Goal: Task Accomplishment & Management: Manage account settings

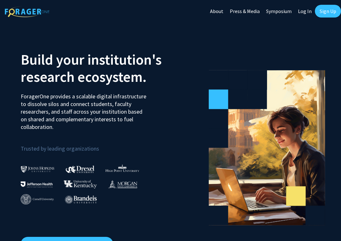
click at [308, 10] on link "Log In" at bounding box center [305, 11] width 20 height 22
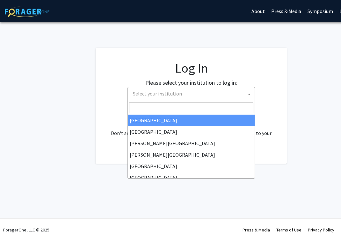
click at [146, 91] on span "Select your institution" at bounding box center [157, 94] width 49 height 6
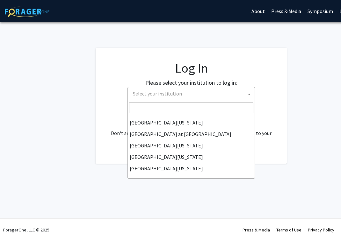
scroll to position [223, 0]
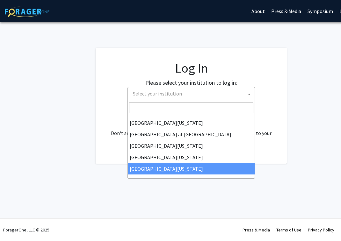
select select "33"
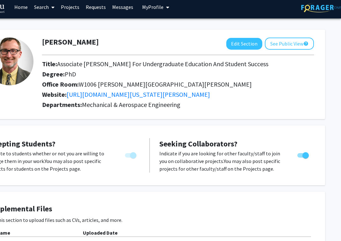
scroll to position [4, 41]
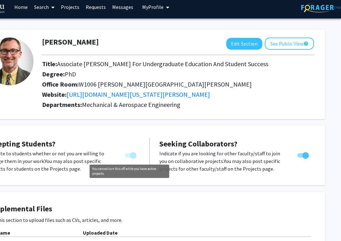
click at [134, 156] on span "You cannot turn this off while you have active projects." at bounding box center [133, 155] width 6 height 6
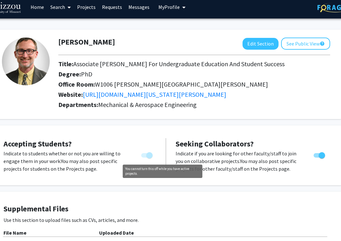
scroll to position [4, 0]
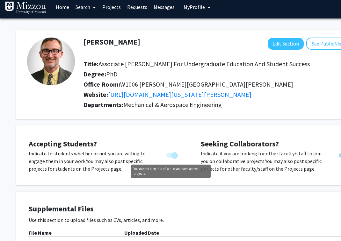
click at [174, 155] on span "You cannot turn this off while you have active projects." at bounding box center [174, 155] width 6 height 6
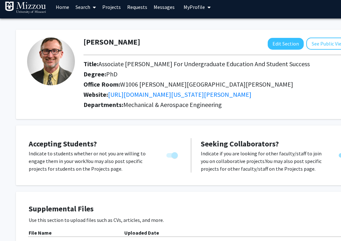
click at [174, 156] on span "You cannot turn this off while you have active projects." at bounding box center [174, 155] width 6 height 6
click at [177, 156] on span "You cannot turn this off while you have active projects." at bounding box center [174, 155] width 6 height 6
click at [176, 156] on span "You cannot turn this off while you have active projects." at bounding box center [174, 155] width 6 height 6
click at [177, 156] on span "You cannot turn this off while you have active projects." at bounding box center [174, 155] width 6 height 6
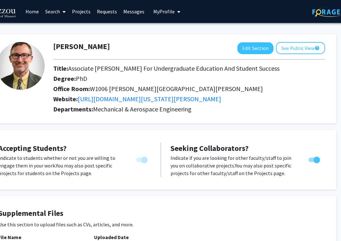
scroll to position [0, 0]
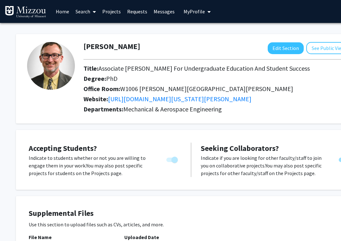
click at [114, 11] on link "Projects" at bounding box center [111, 11] width 25 height 22
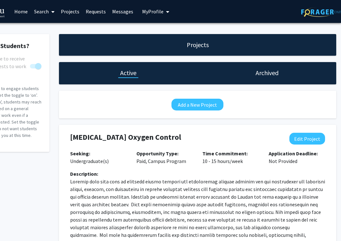
scroll to position [0, 41]
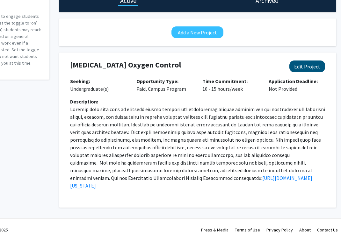
click at [310, 65] on button "Edit Project" at bounding box center [307, 67] width 36 height 12
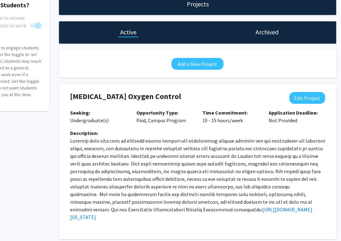
select select "10 - 15"
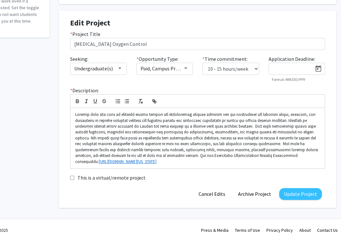
scroll to position [114, 41]
click at [258, 193] on button "Archive Project" at bounding box center [254, 195] width 43 height 12
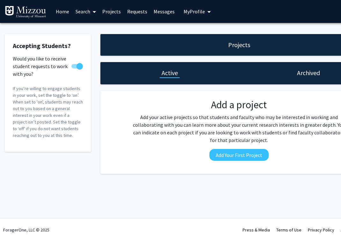
scroll to position [0, 0]
click at [312, 73] on h1 "Archived" at bounding box center [308, 73] width 23 height 9
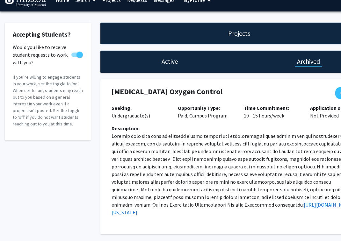
scroll to position [16, 0]
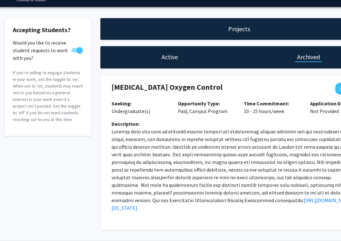
click at [78, 51] on span at bounding box center [79, 50] width 6 height 6
click at [75, 53] on input "Would you like to receive student requests to work with you?" at bounding box center [74, 53] width 0 height 0
checkbox input "false"
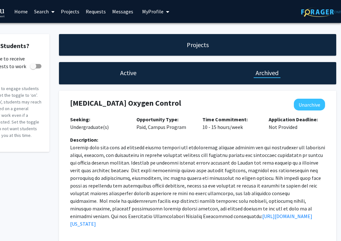
scroll to position [0, 41]
click at [151, 11] on span "My Profile" at bounding box center [152, 11] width 21 height 6
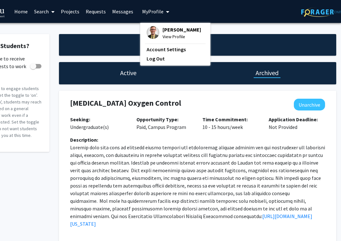
click at [165, 36] on span "View Profile" at bounding box center [182, 36] width 39 height 7
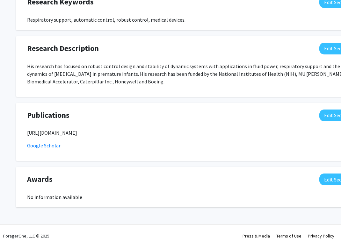
scroll to position [371, 0]
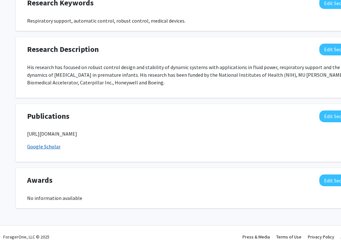
click at [43, 143] on link "Google Scholar" at bounding box center [43, 146] width 33 height 6
